Goal: Task Accomplishment & Management: Manage account settings

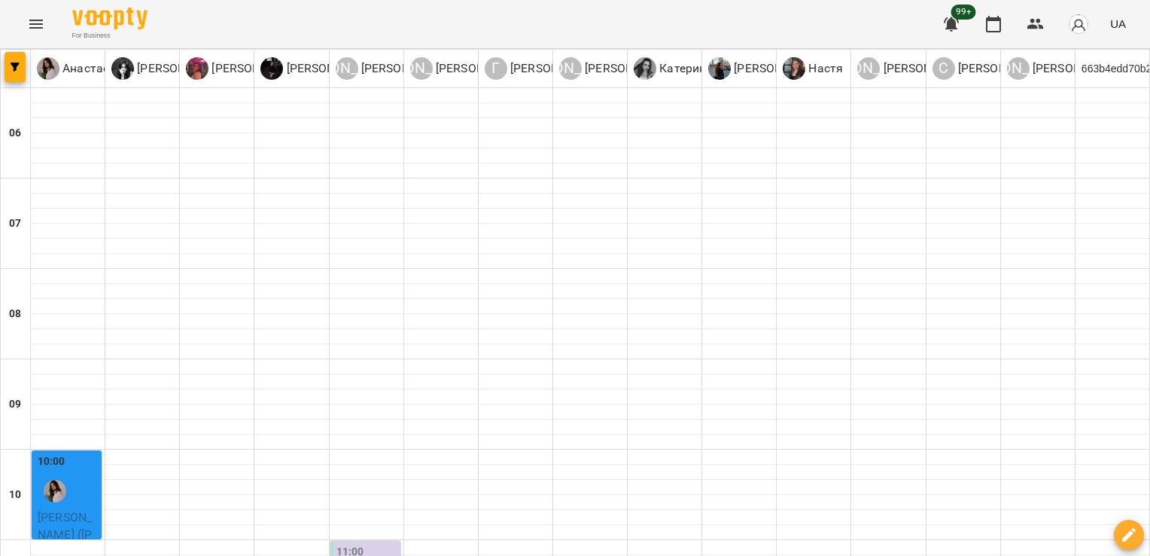
scroll to position [915, 0]
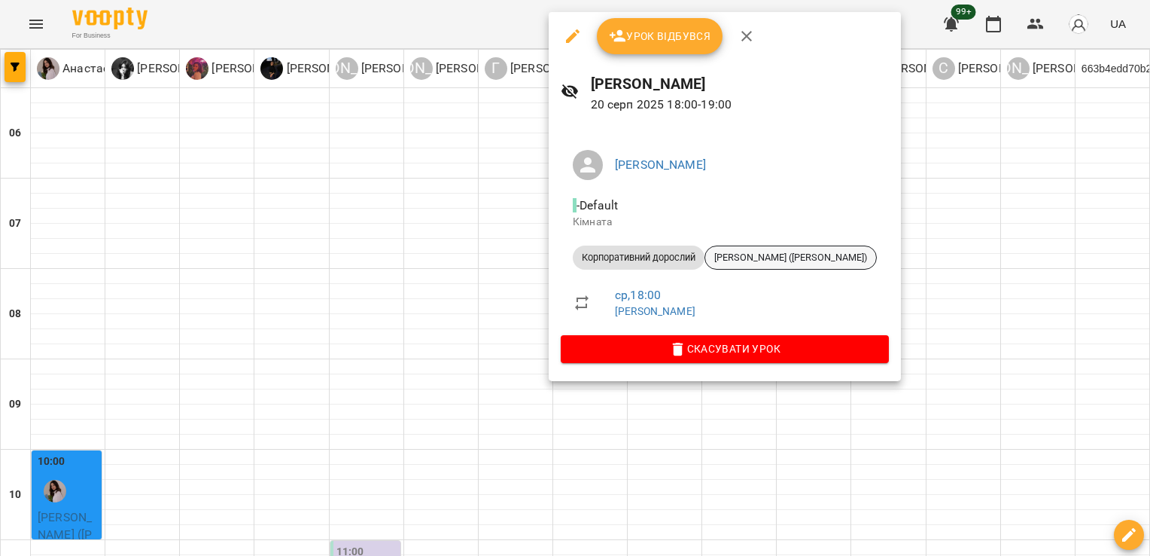
click at [786, 253] on span "[PERSON_NAME] ([PERSON_NAME])" at bounding box center [790, 258] width 171 height 14
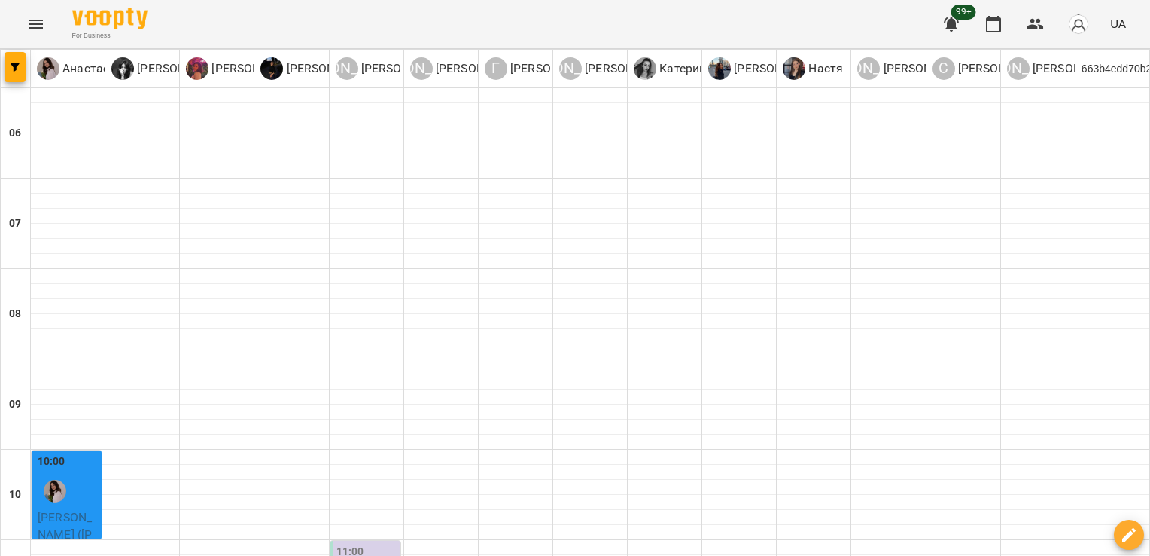
scroll to position [871, 0]
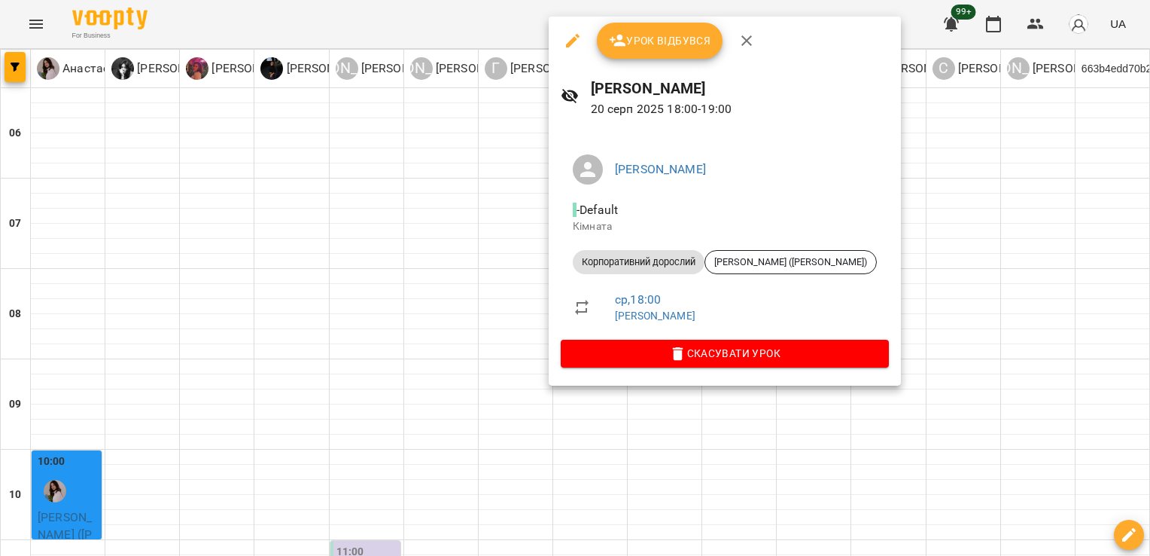
click at [726, 422] on div at bounding box center [575, 278] width 1150 height 556
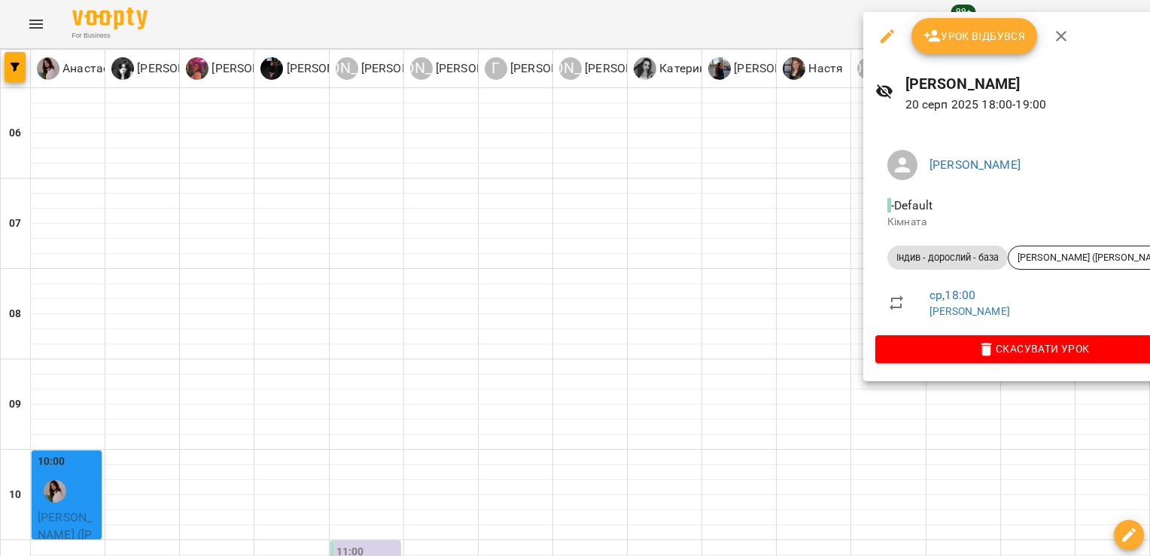
click at [757, 408] on div at bounding box center [575, 278] width 1150 height 556
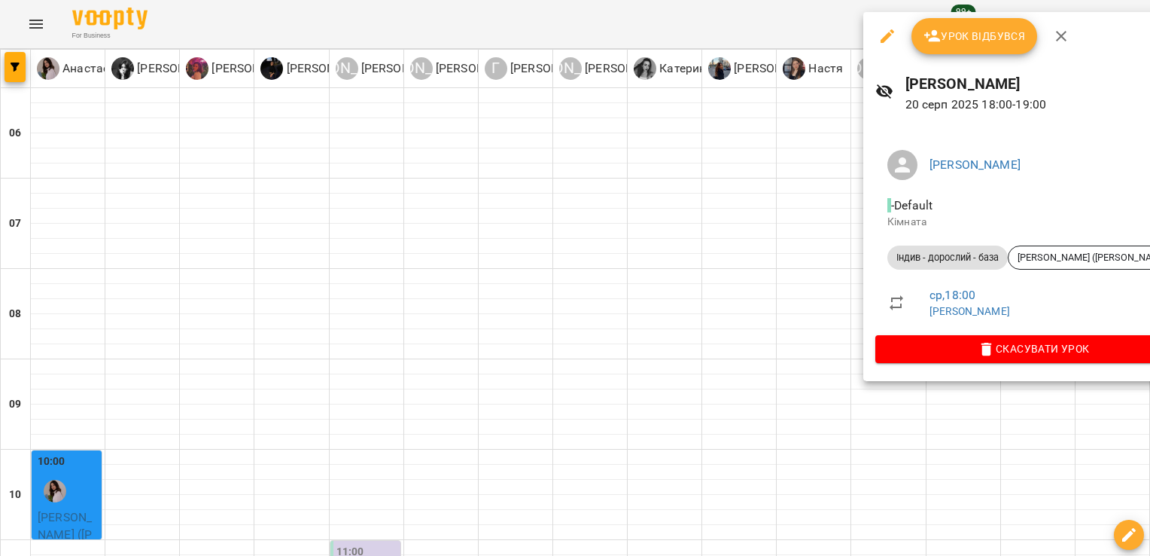
click at [783, 376] on div at bounding box center [575, 278] width 1150 height 556
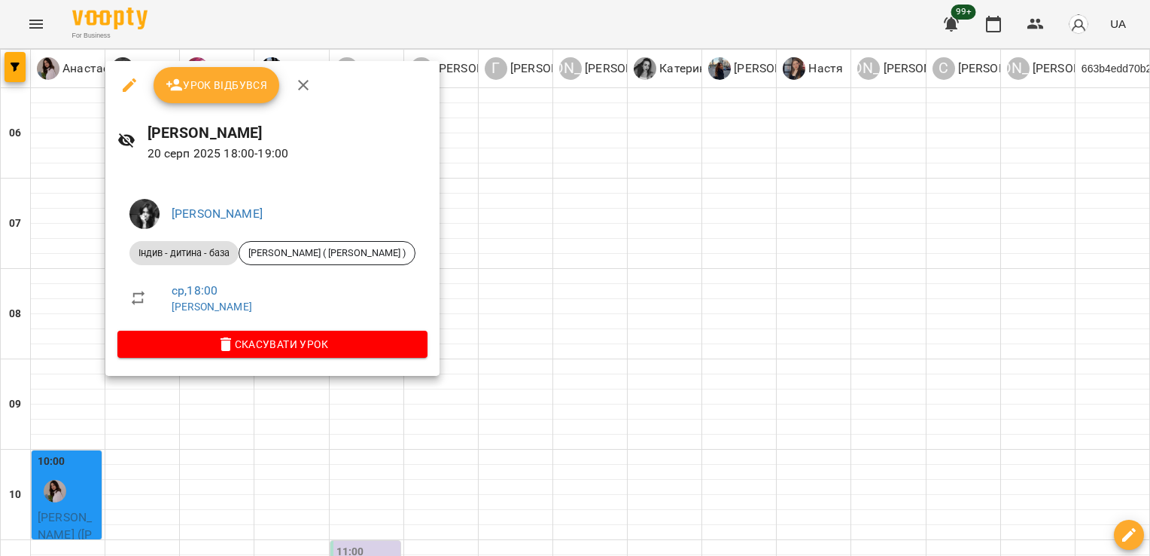
click at [413, 334] on div at bounding box center [575, 278] width 1150 height 556
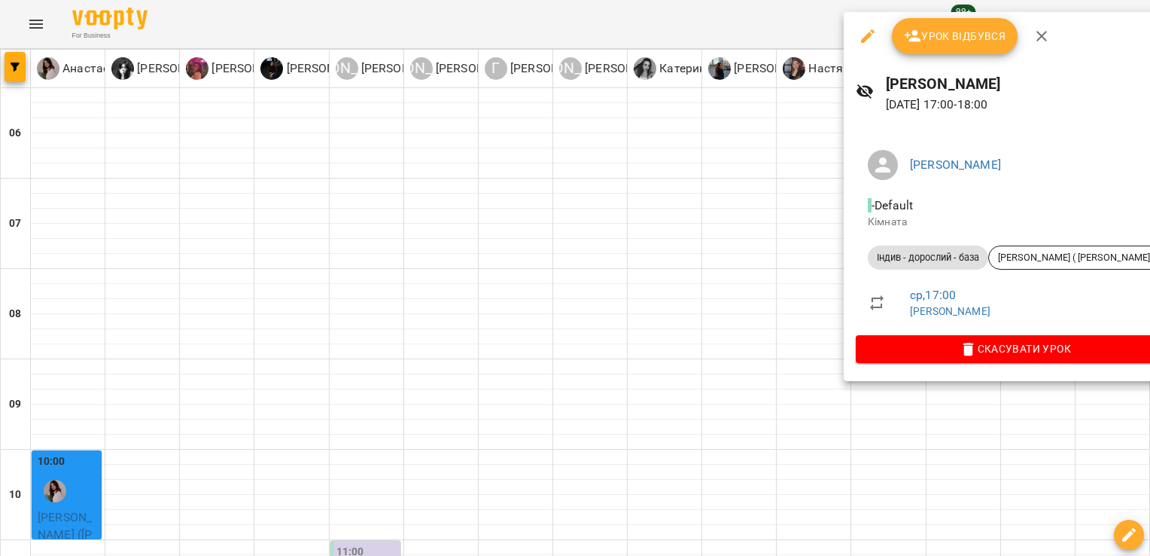
click at [803, 279] on div at bounding box center [575, 278] width 1150 height 556
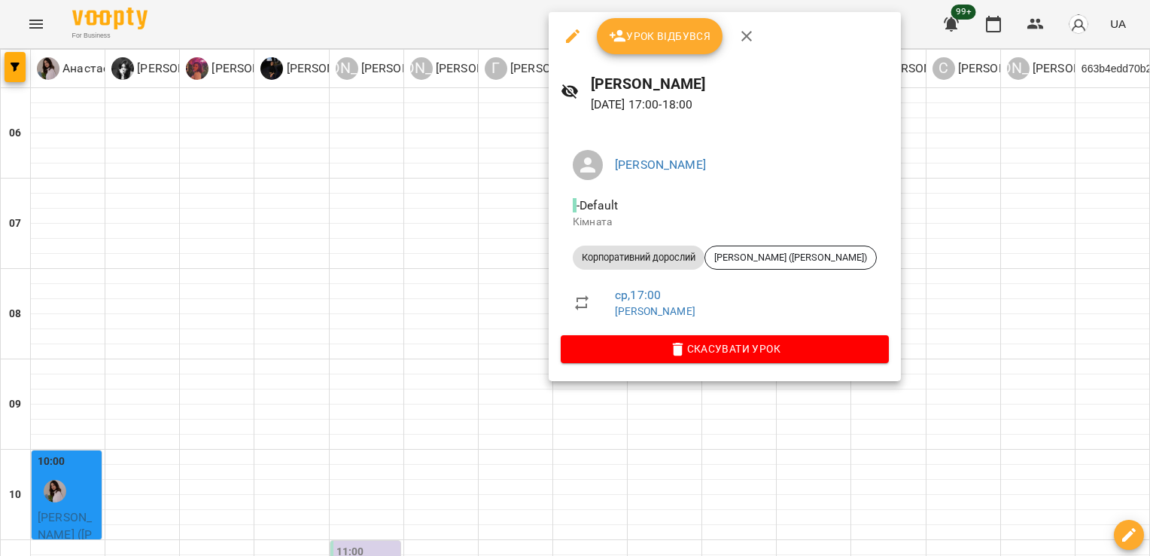
click at [494, 291] on div at bounding box center [575, 278] width 1150 height 556
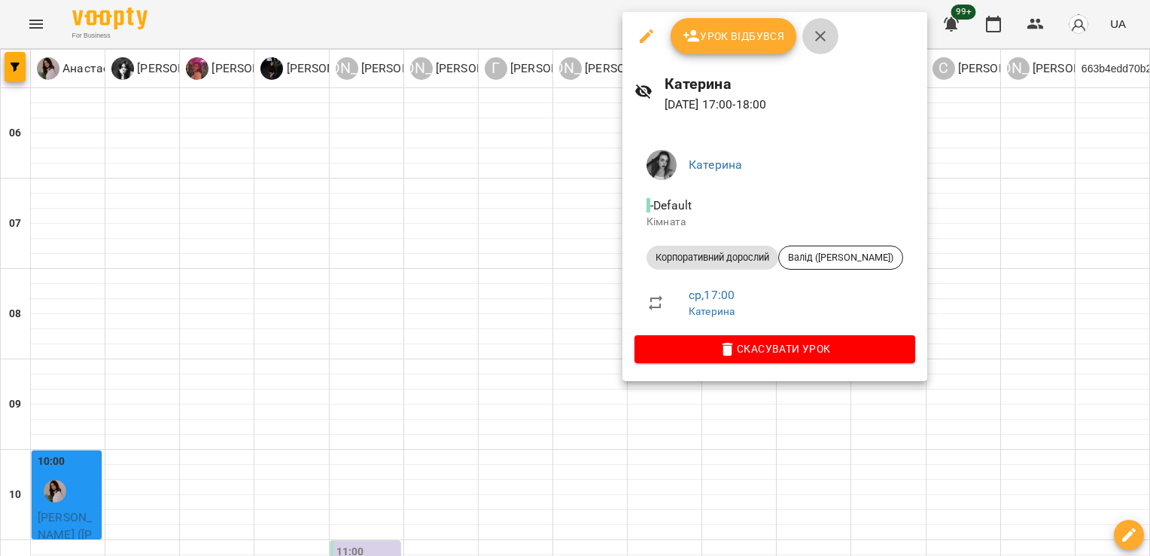
click at [825, 28] on icon "button" at bounding box center [821, 36] width 18 height 18
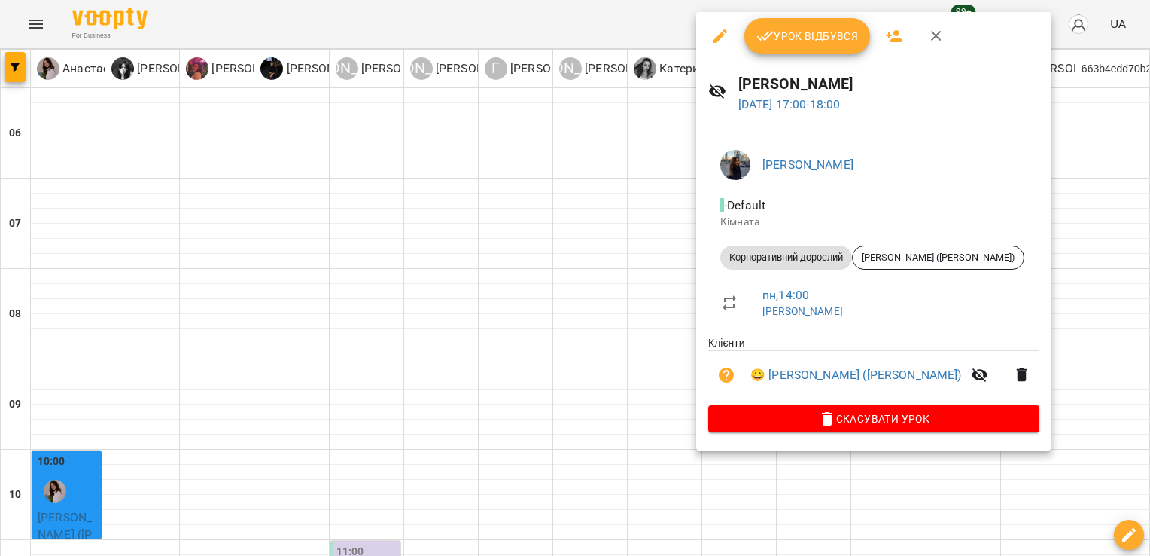
click at [427, 310] on div at bounding box center [575, 278] width 1150 height 556
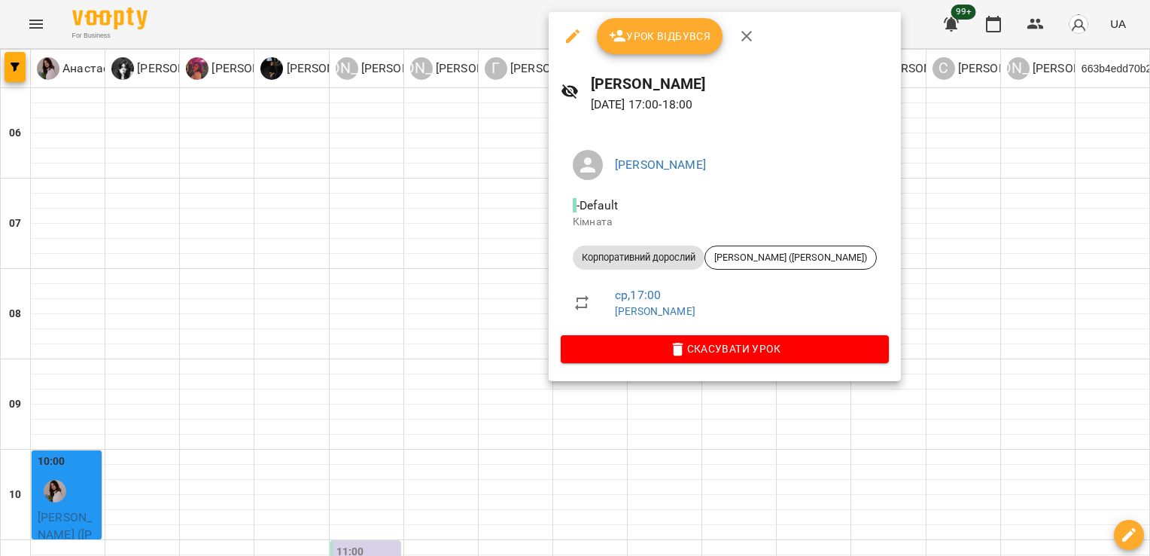
click at [408, 298] on div at bounding box center [575, 278] width 1150 height 556
